Goal: Check status: Check status

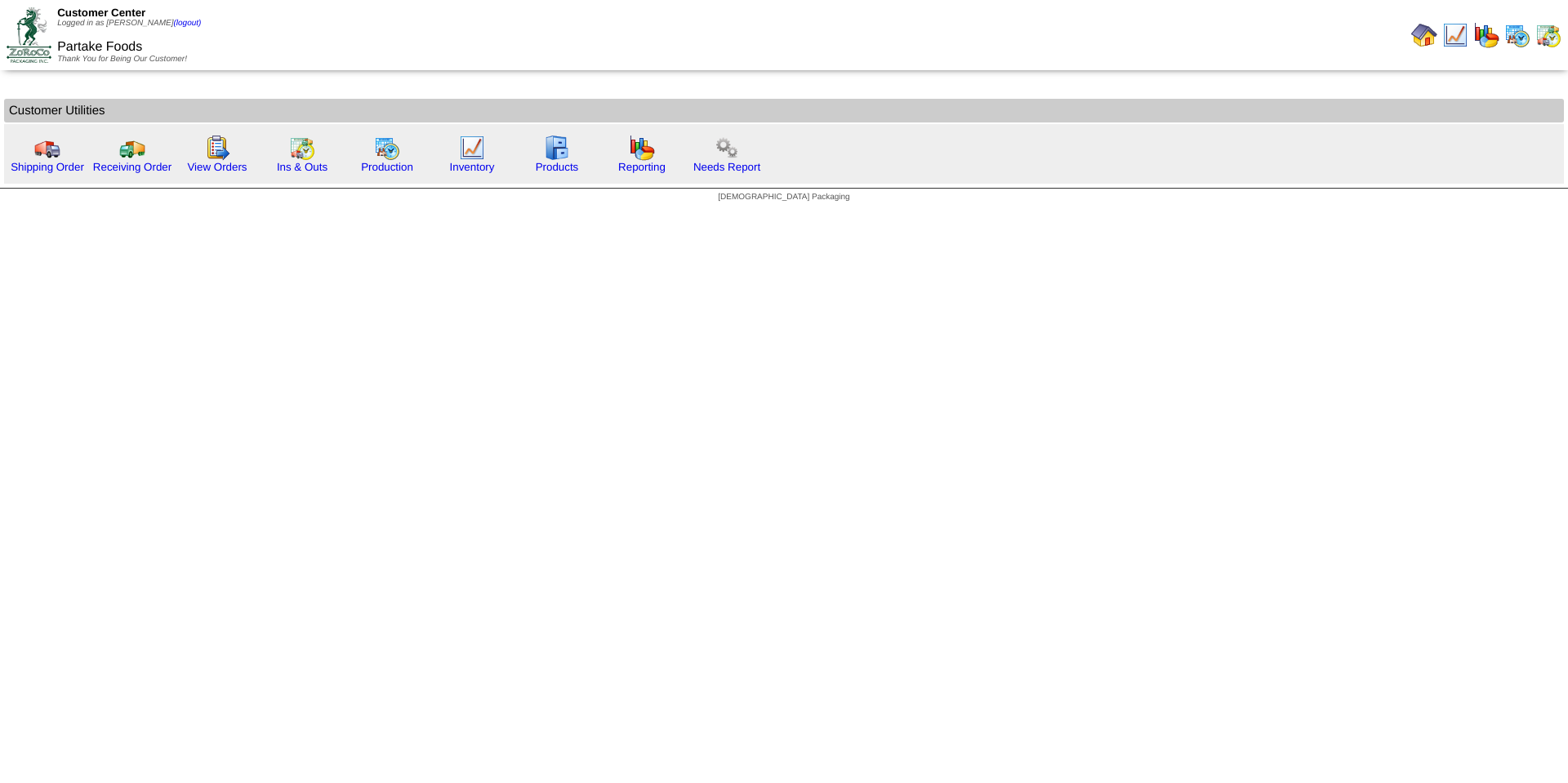
click at [442, 211] on html "Customer Center Logged in as [PERSON_NAME] (logout) Partake Foods Thank You for…" at bounding box center [784, 105] width 1568 height 211
click at [240, 169] on link "View Orders" at bounding box center [217, 167] width 60 height 12
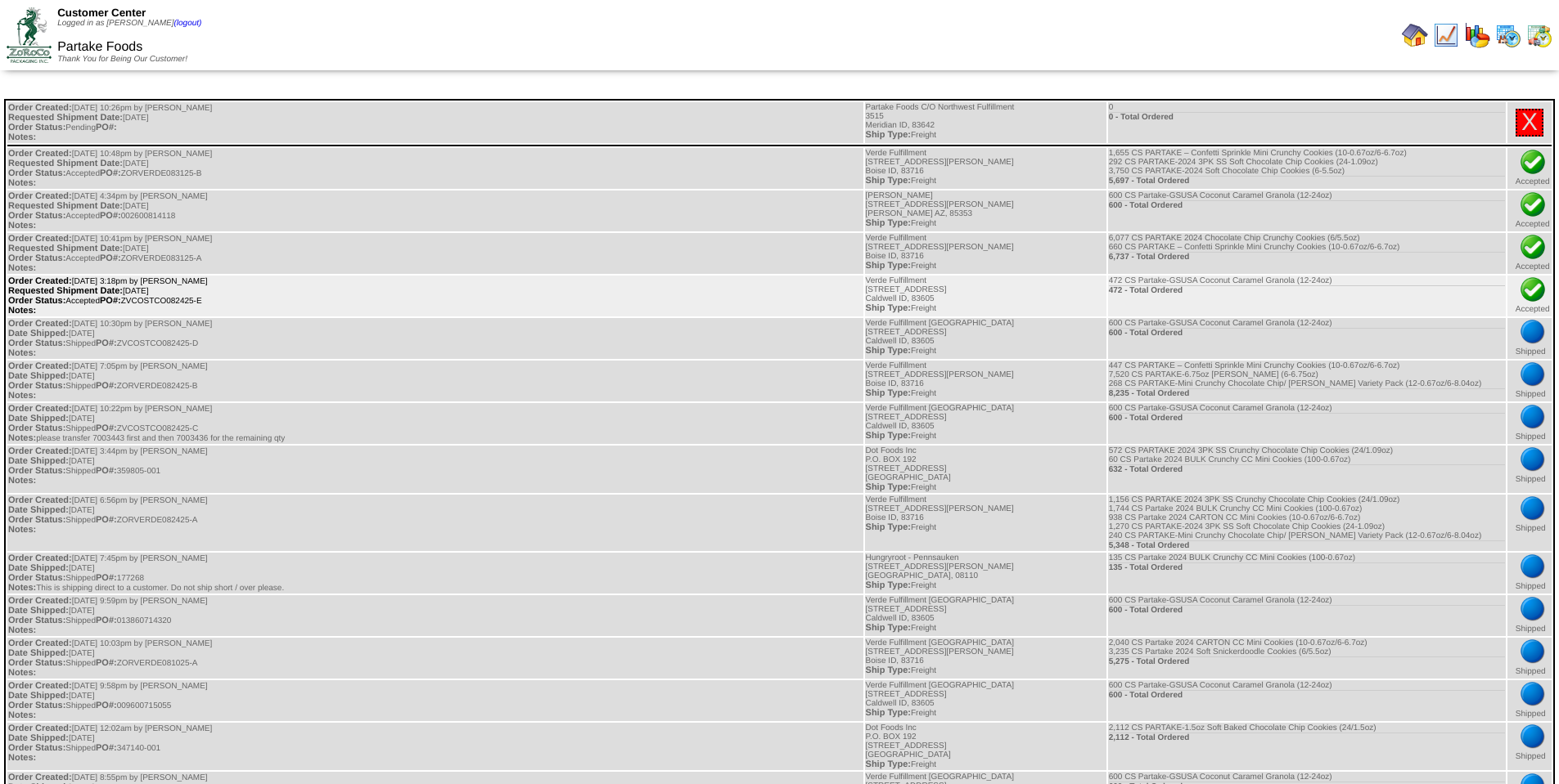
drag, startPoint x: 216, startPoint y: 302, endPoint x: 134, endPoint y: 301, distance: 82.0
click at [134, 301] on td "Order Created: [DATE] 3:18pm by [PERSON_NAME] Requested Shipment Date: [DATE] O…" at bounding box center [435, 296] width 856 height 41
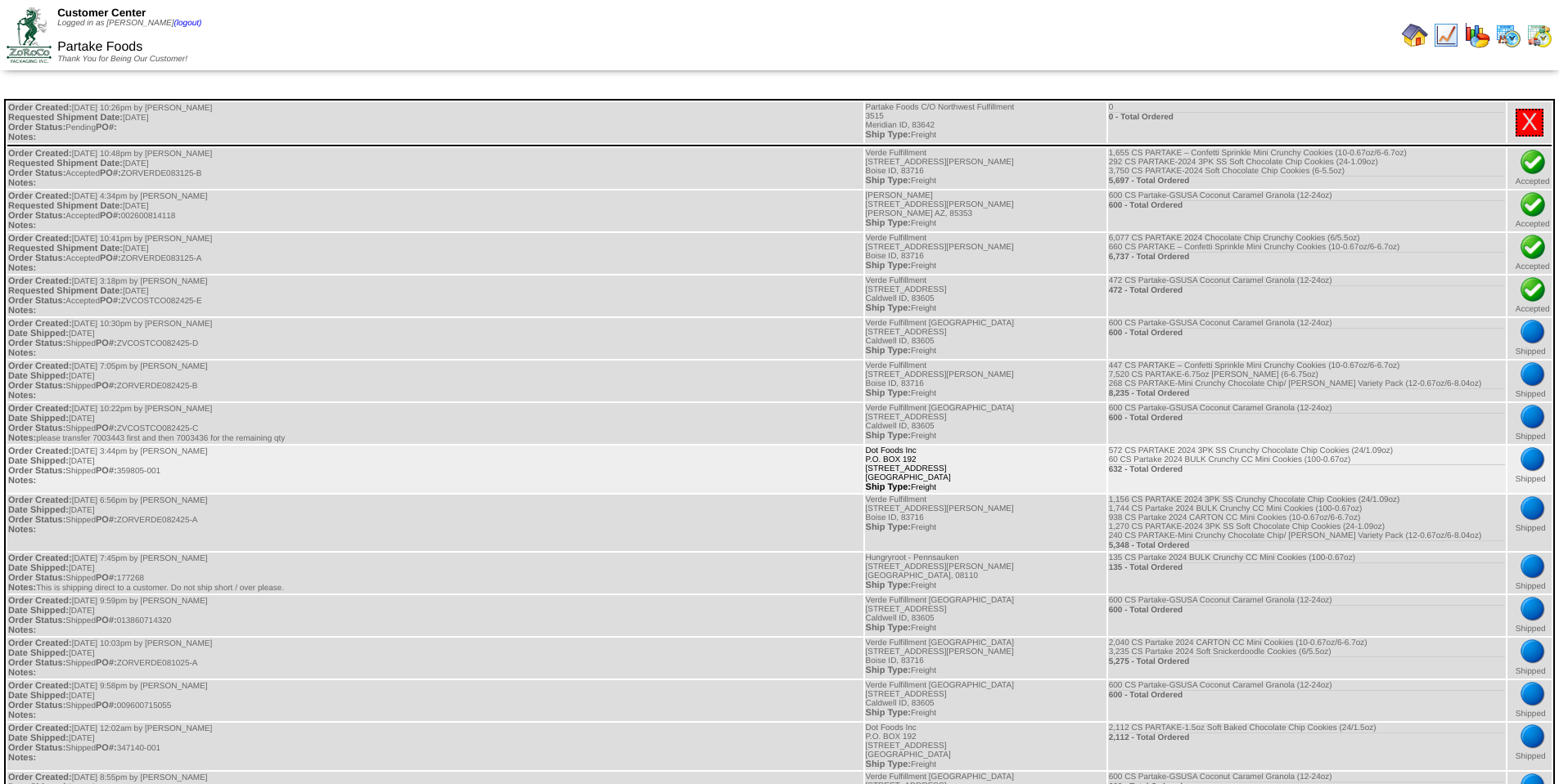
copy td "ZVCOSTCO082425-E"
